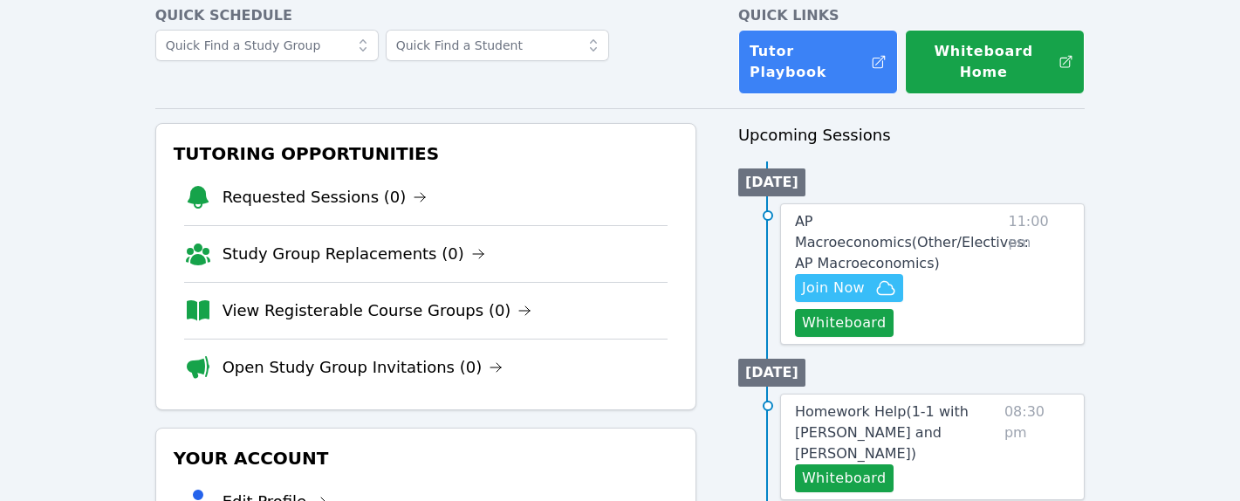
scroll to position [14, 0]
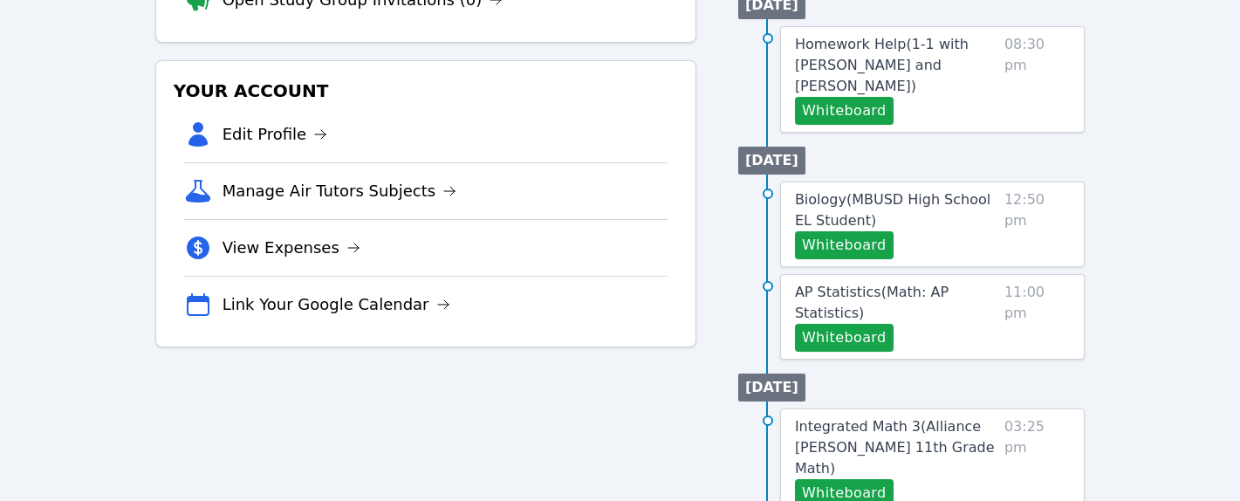
scroll to position [474, 0]
